Goal: Task Accomplishment & Management: Complete application form

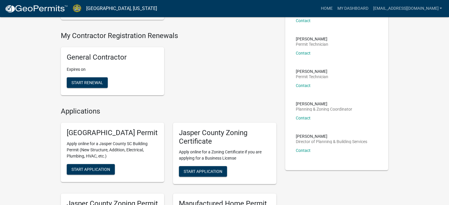
scroll to position [177, 0]
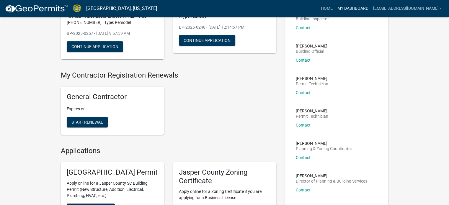
click at [351, 7] on link "My Dashboard" at bounding box center [352, 8] width 36 height 11
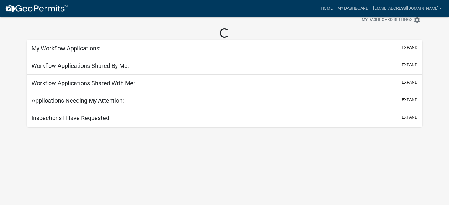
scroll to position [17, 0]
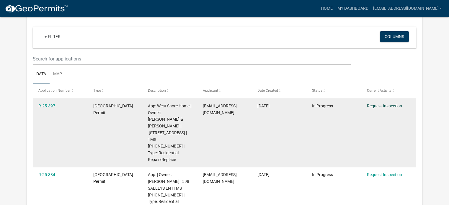
click at [389, 106] on link "Request Inspection" at bounding box center [384, 106] width 35 height 5
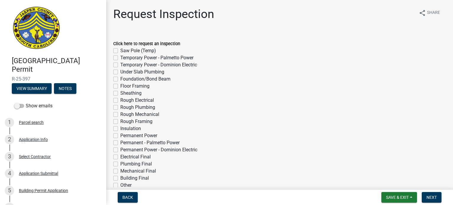
click at [120, 164] on label "Plumbing Final" at bounding box center [136, 163] width 32 height 7
click at [120, 164] on input "Plumbing Final" at bounding box center [122, 162] width 4 height 4
checkbox input "true"
checkbox input "false"
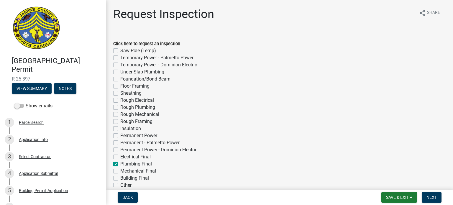
checkbox input "false"
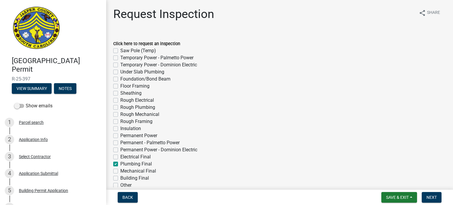
checkbox input "false"
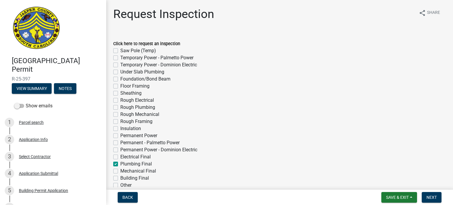
checkbox input "false"
checkbox input "true"
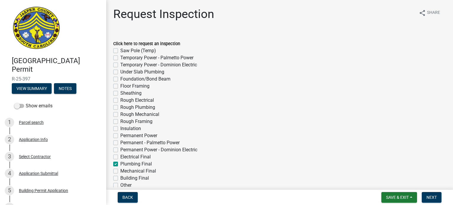
checkbox input "false"
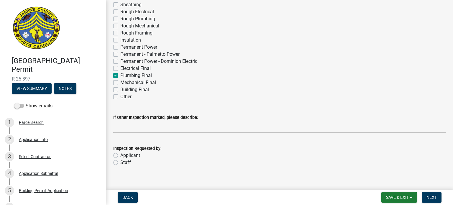
scroll to position [96, 0]
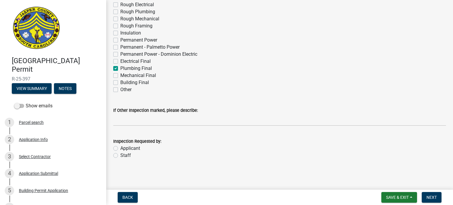
click at [120, 88] on label "Other" at bounding box center [125, 89] width 11 height 7
click at [120, 88] on input "Other" at bounding box center [122, 88] width 4 height 4
checkbox input "true"
checkbox input "false"
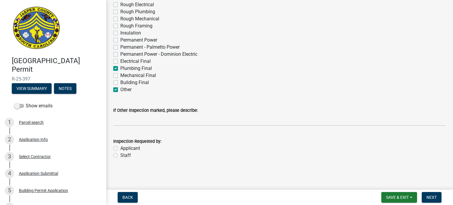
checkbox input "false"
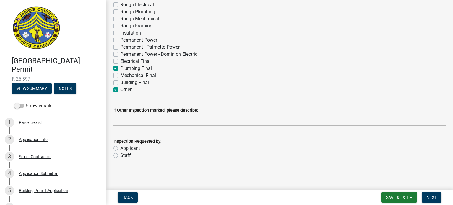
checkbox input "false"
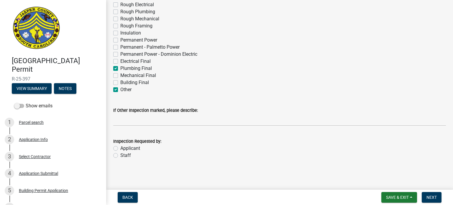
checkbox input "false"
checkbox input "true"
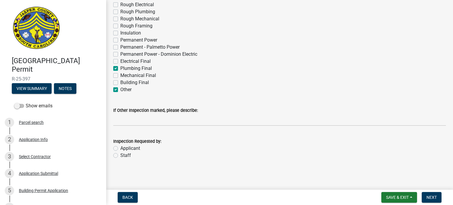
checkbox input "false"
checkbox input "true"
click at [120, 148] on label "Applicant" at bounding box center [130, 148] width 20 height 7
click at [120, 148] on input "Applicant" at bounding box center [122, 147] width 4 height 4
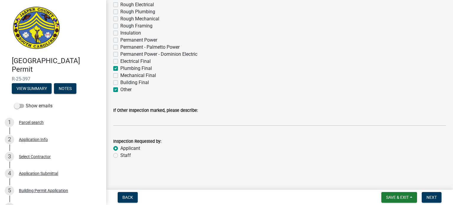
radio input "true"
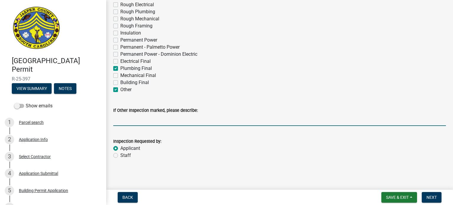
click at [129, 122] on input "If Other Inspection marked, please describe:" at bounding box center [279, 120] width 333 height 12
type input "[DATE] please"
click at [430, 196] on span "Next" at bounding box center [431, 197] width 10 height 5
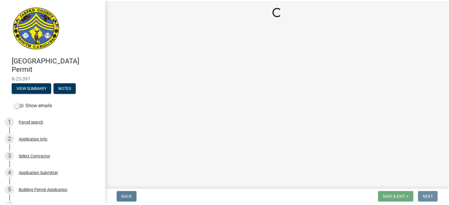
scroll to position [0, 0]
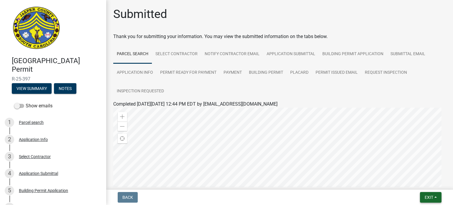
click at [429, 196] on span "Exit" at bounding box center [429, 197] width 9 height 5
click at [419, 178] on button "Save & Exit" at bounding box center [418, 182] width 47 height 14
